Goal: Find specific page/section: Find specific page/section

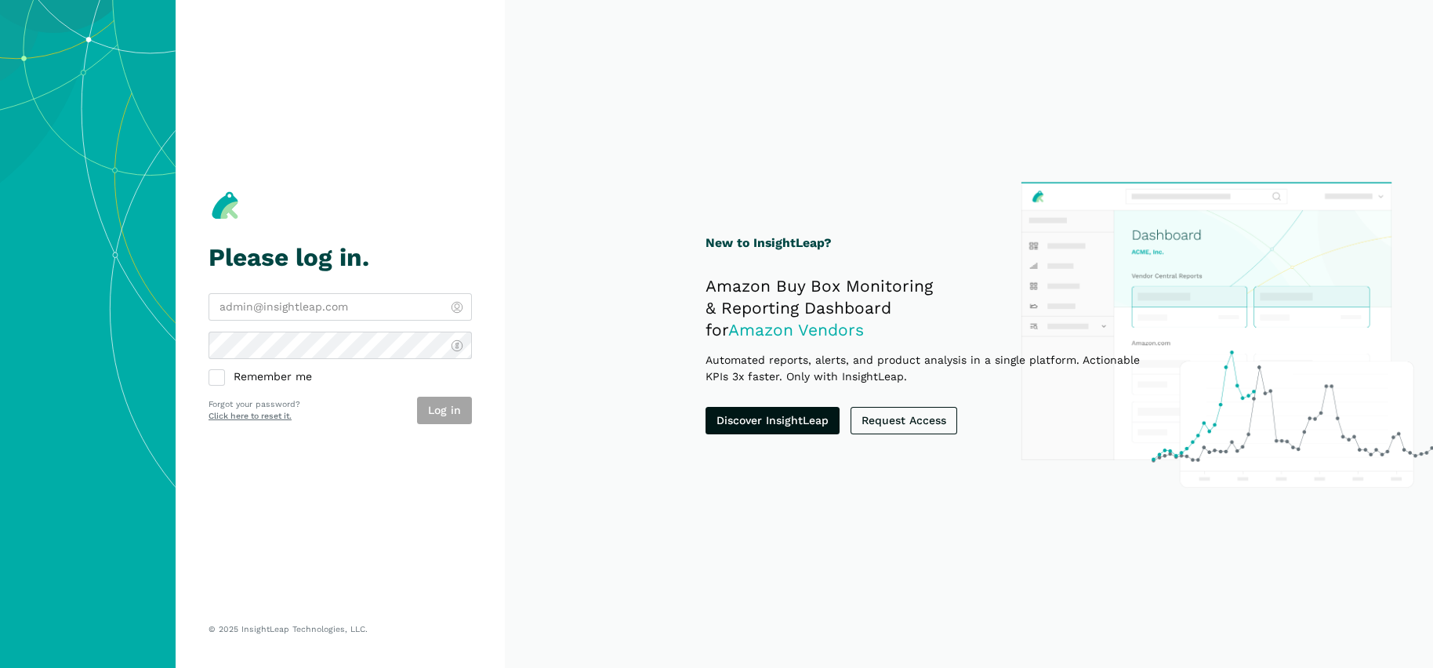
type input "[PERSON_NAME][EMAIL_ADDRESS][DOMAIN_NAME]"
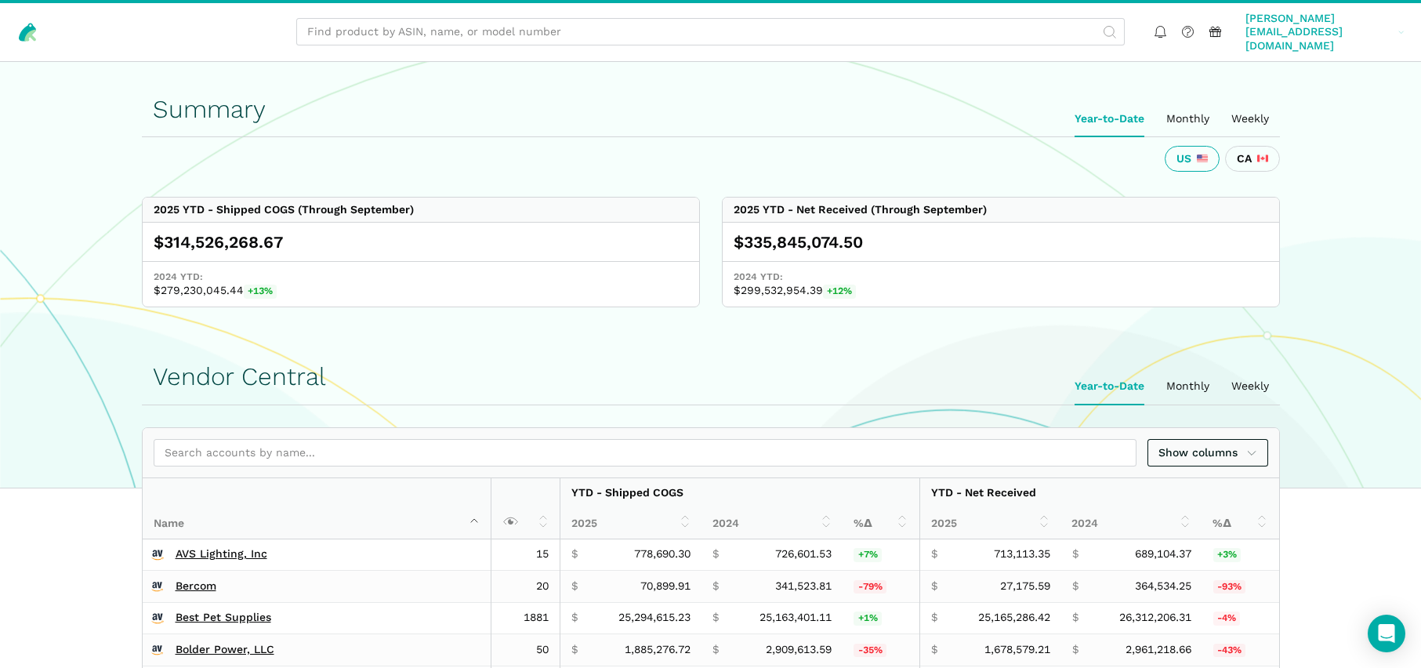
click at [1325, 22] on span "[PERSON_NAME][EMAIL_ADDRESS][DOMAIN_NAME]" at bounding box center [1318, 33] width 147 height 42
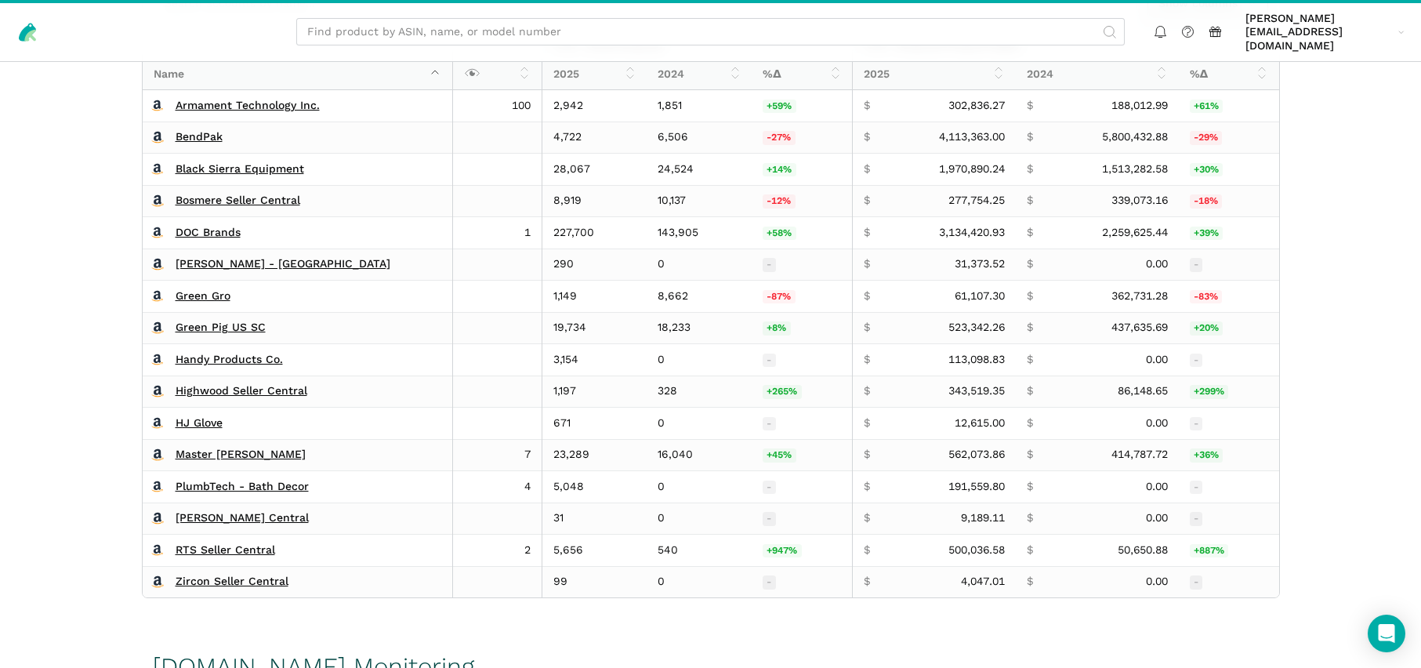
scroll to position [2627, 0]
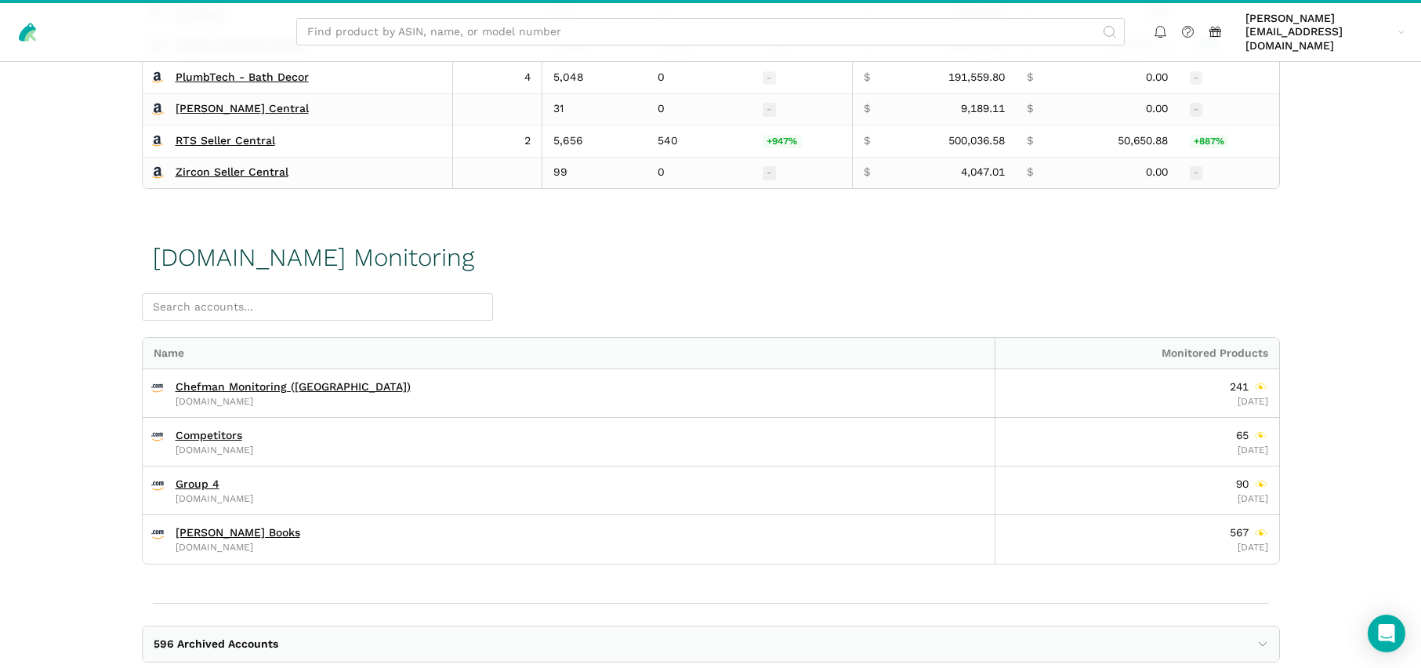
click at [232, 637] on span "596 Archived Accounts" at bounding box center [216, 644] width 125 height 14
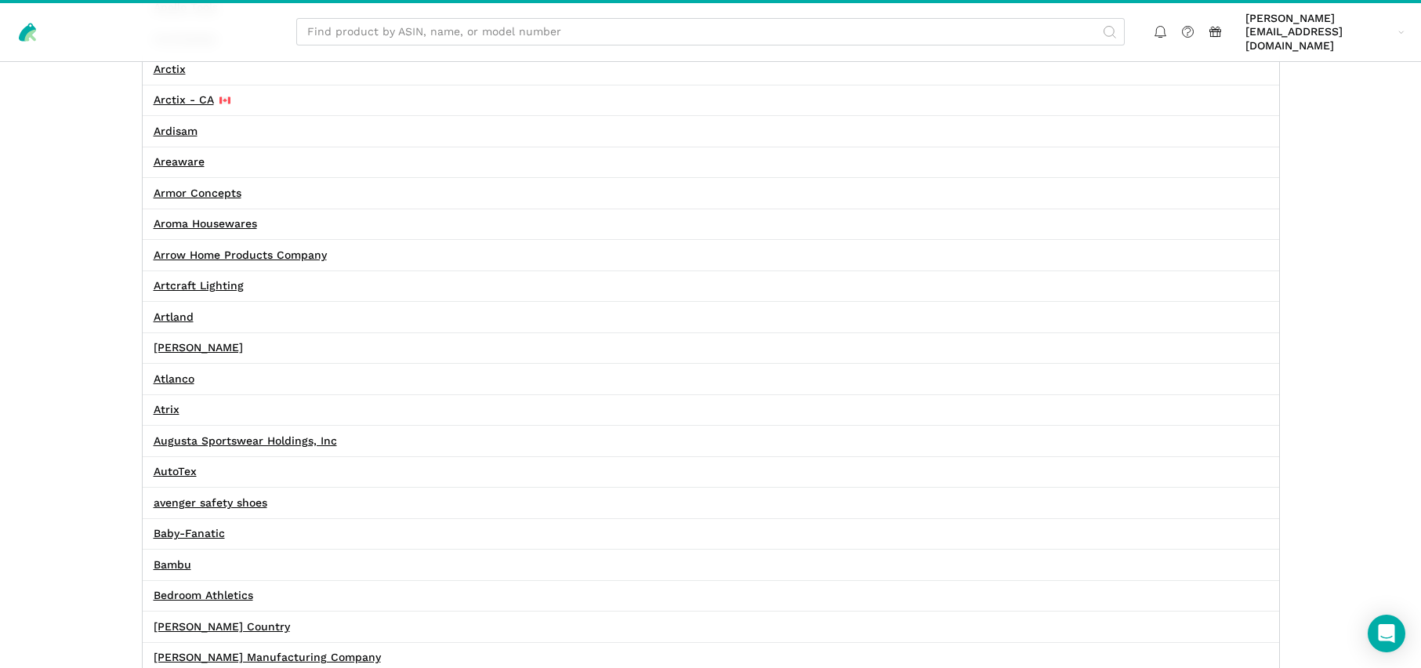
scroll to position [17577, 0]
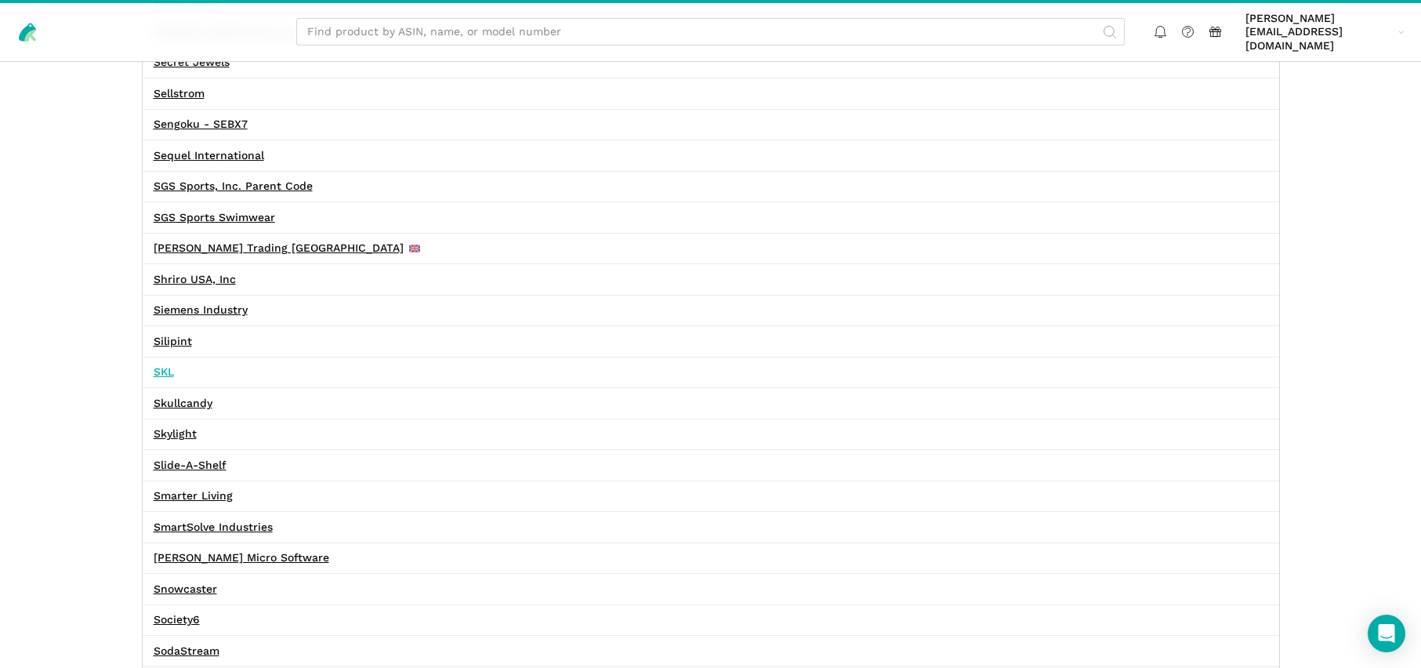
click at [168, 365] on link "SKL" at bounding box center [164, 372] width 20 height 14
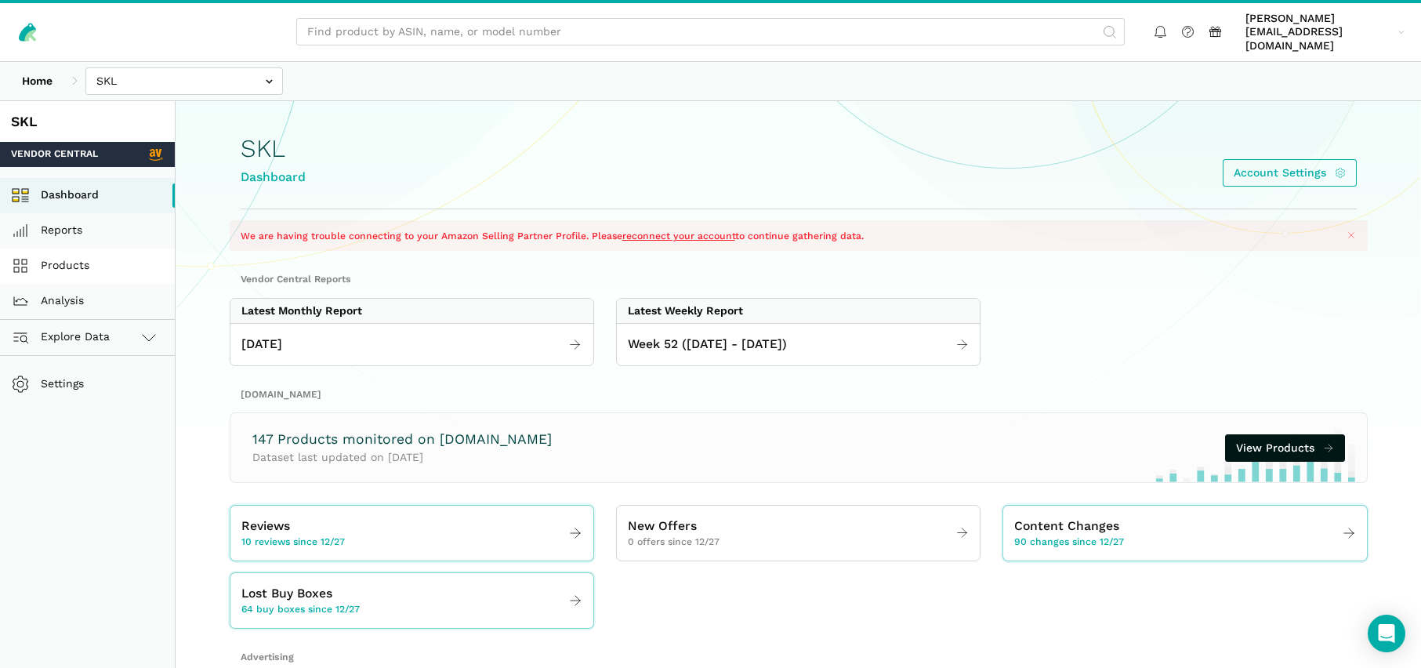
click at [59, 248] on link "Products" at bounding box center [87, 265] width 175 height 35
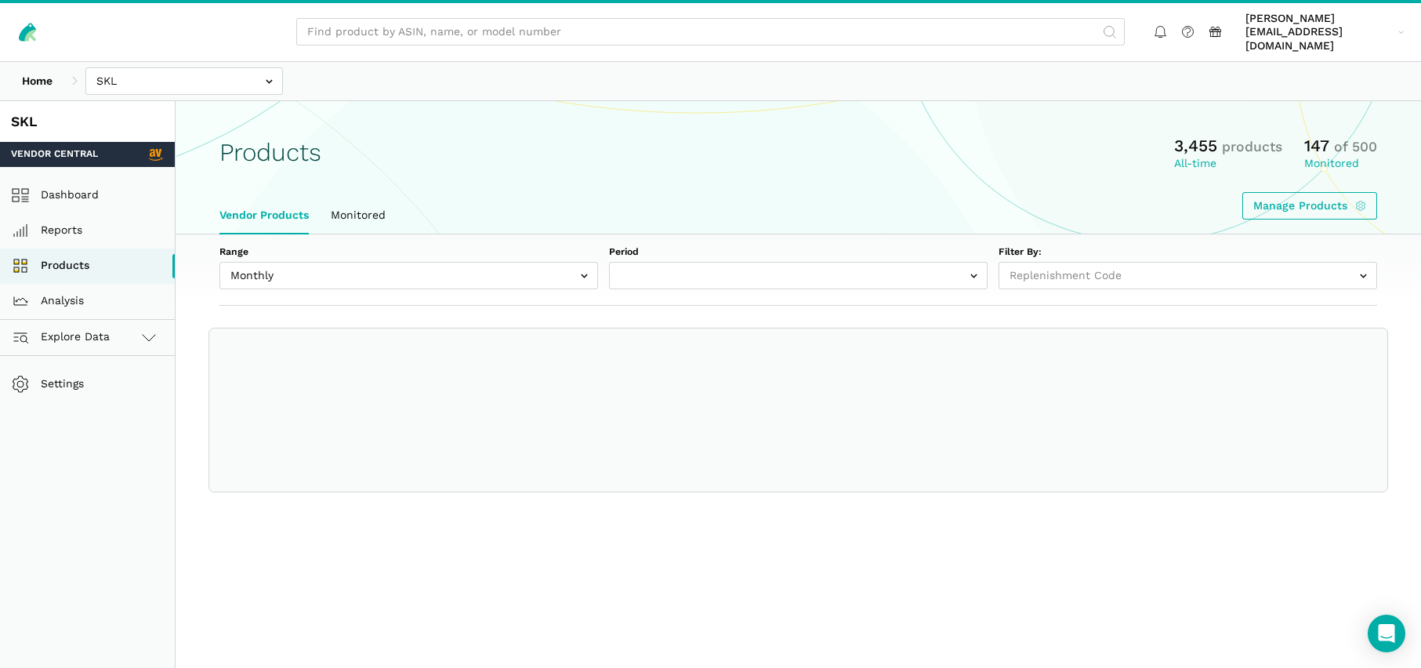
select select
select select "Monthly|2024-11-01"
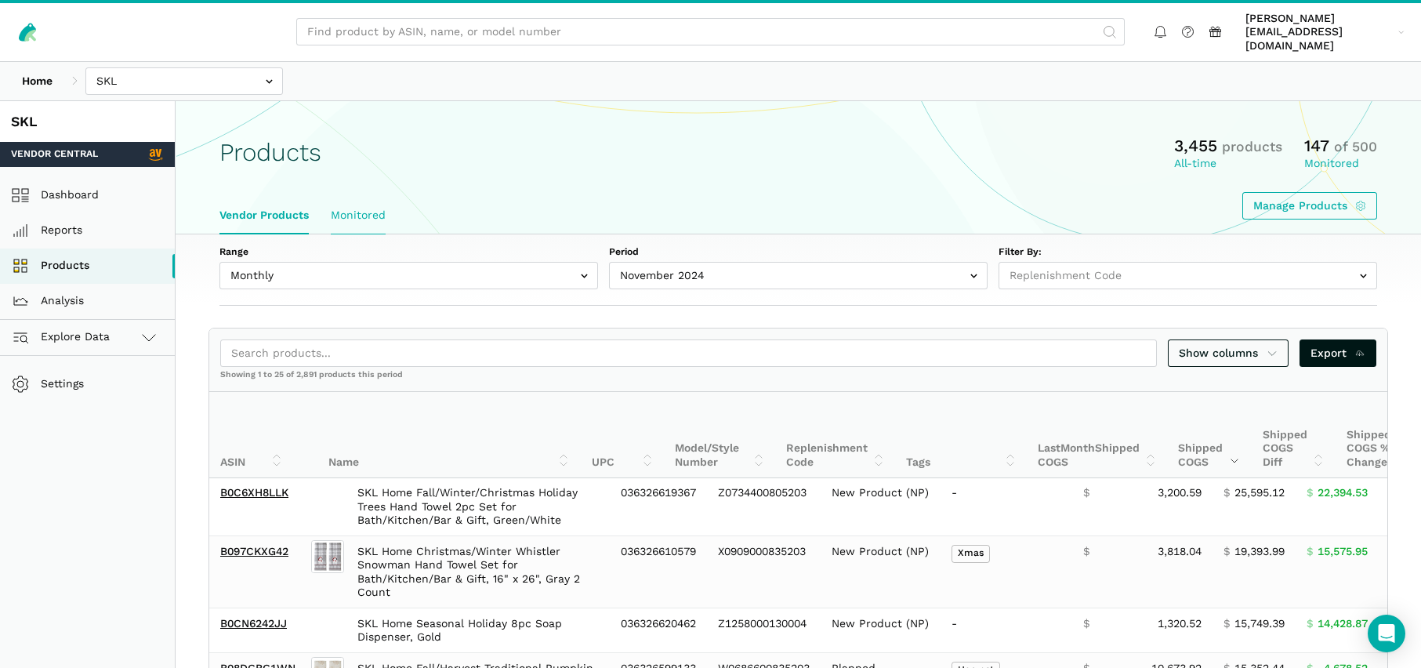
click at [346, 198] on link "Monitored" at bounding box center [358, 216] width 77 height 36
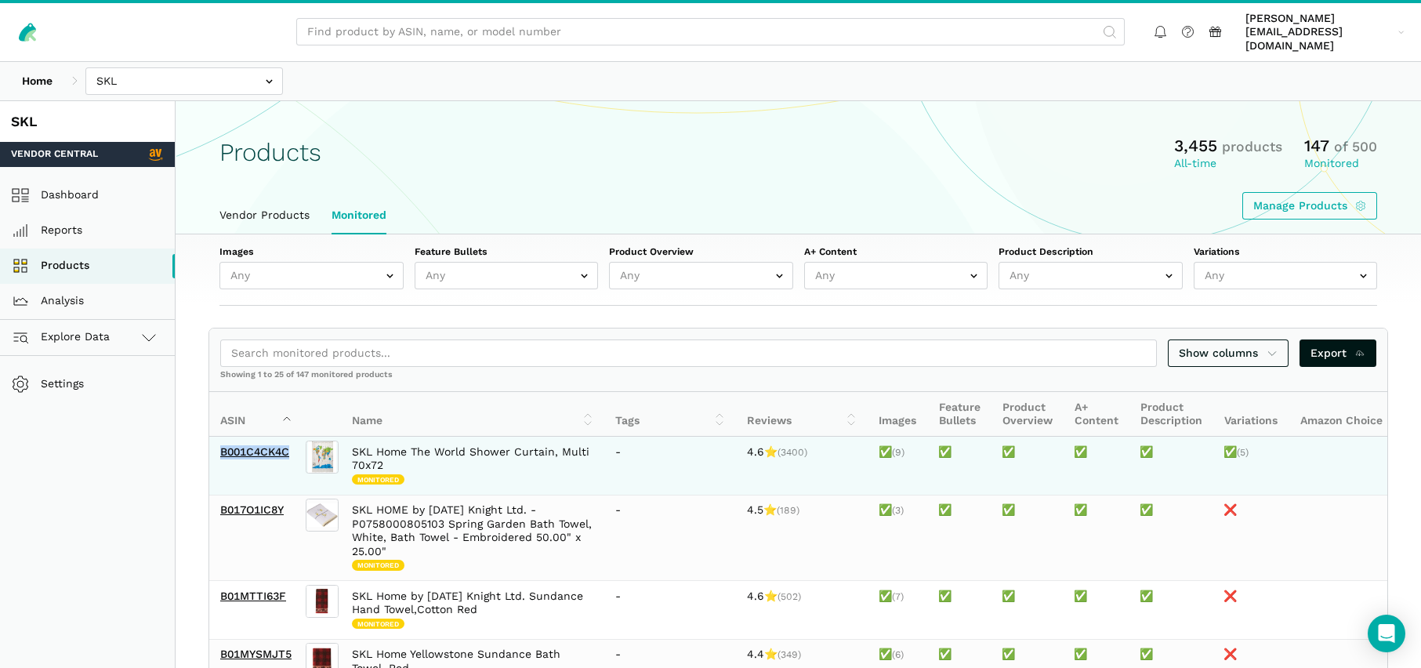
drag, startPoint x: 213, startPoint y: 440, endPoint x: 290, endPoint y: 435, distance: 77.0
click at [290, 437] on td "B001C4CK4C" at bounding box center [255, 466] width 93 height 58
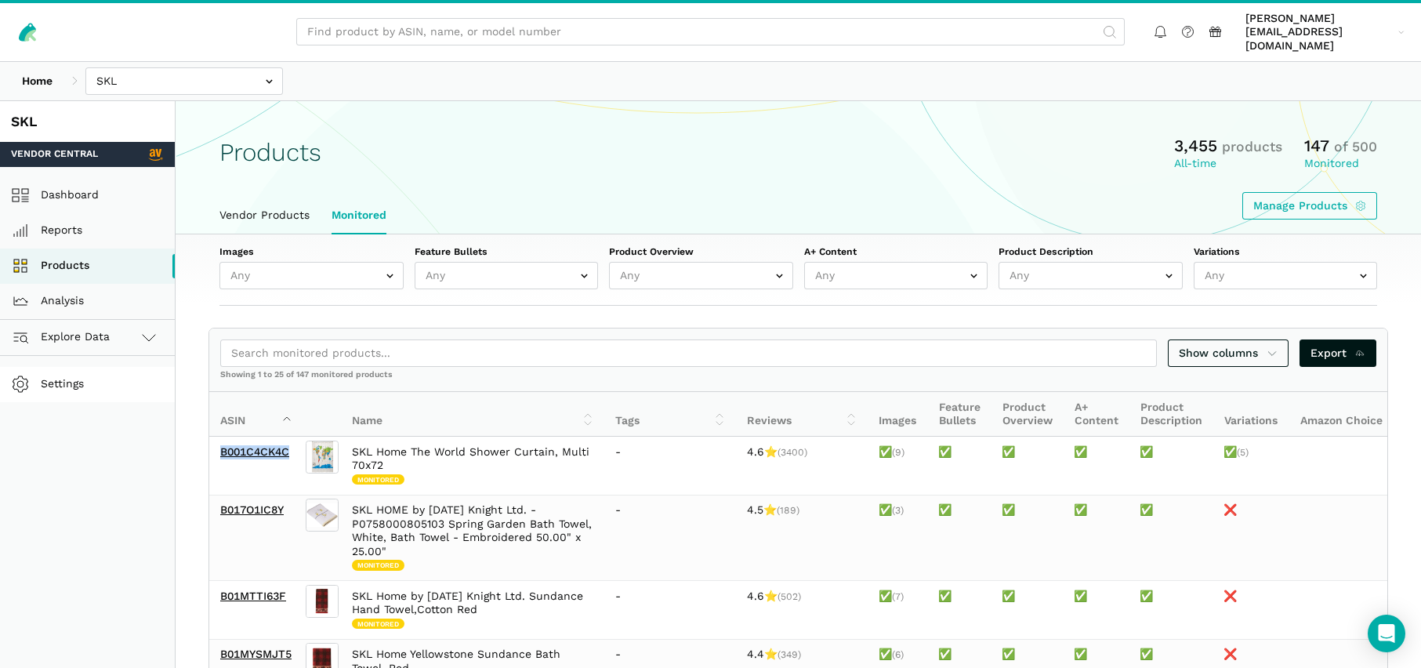
copy link "B001C4CK4C"
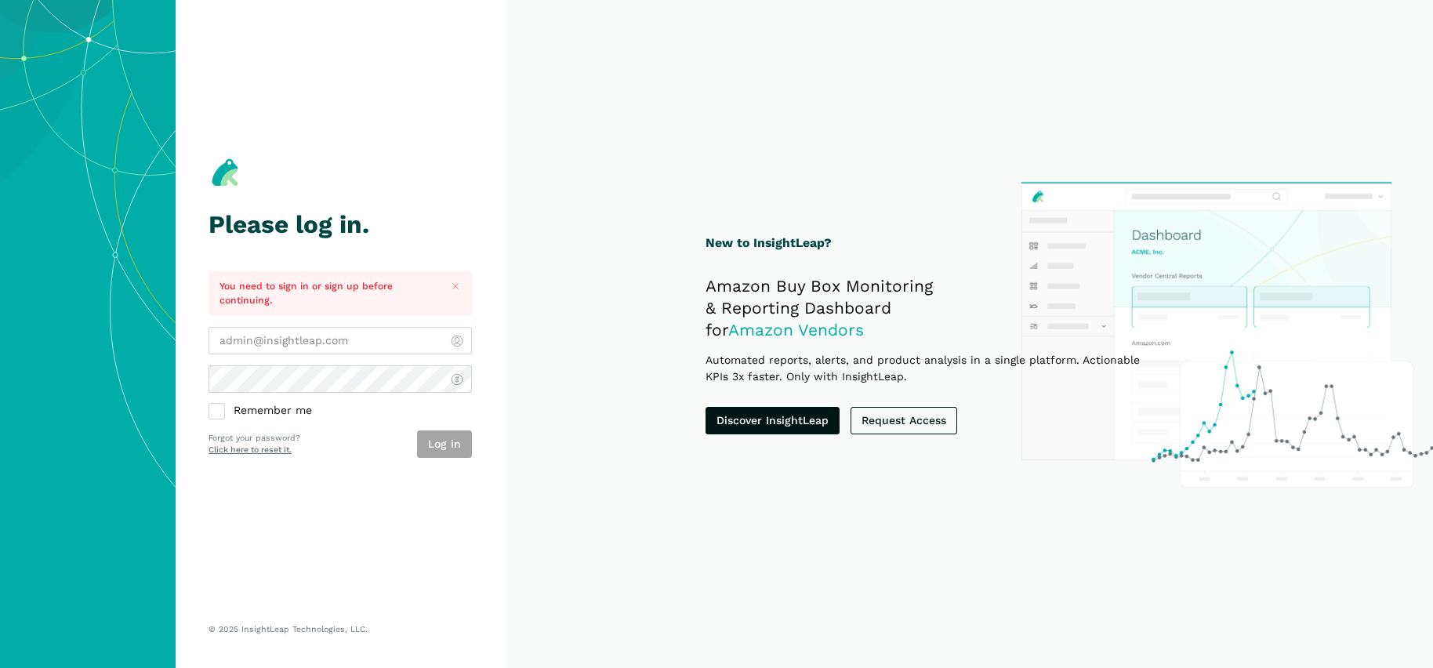
type input "[PERSON_NAME][EMAIL_ADDRESS][DOMAIN_NAME]"
